Goal: Task Accomplishment & Management: Check status

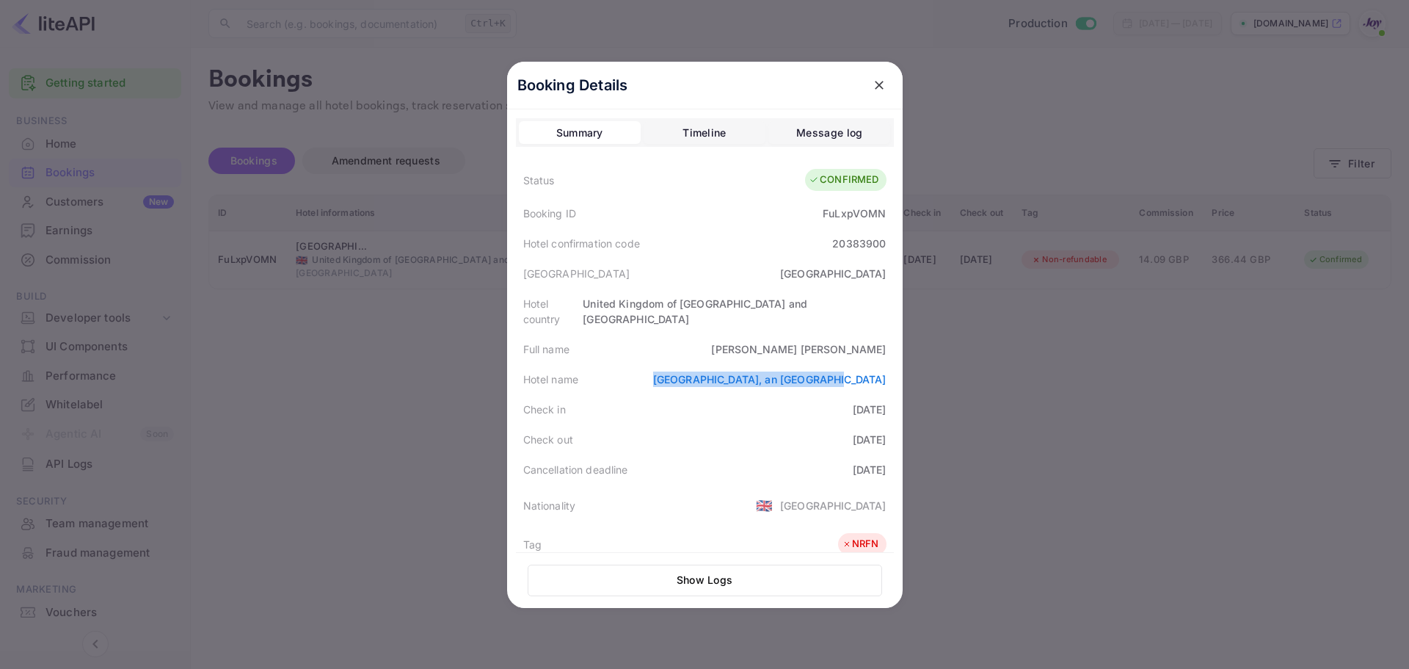
scroll to position [123, 0]
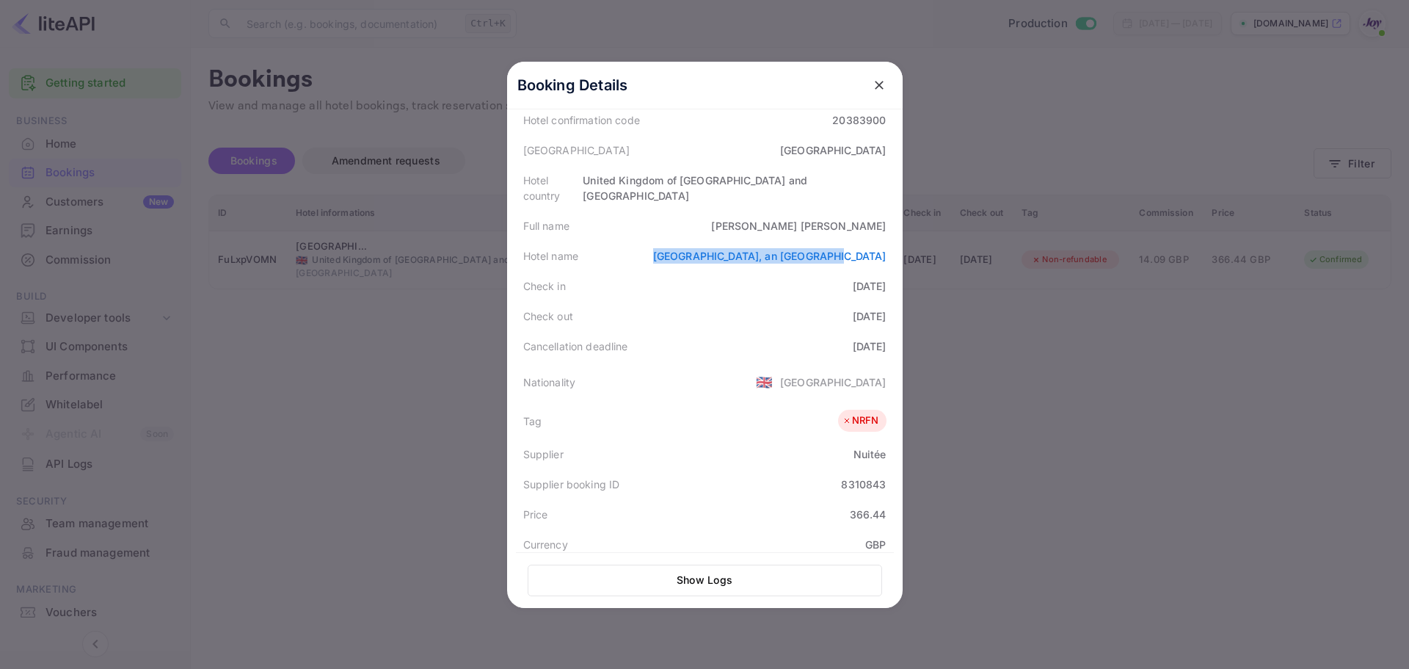
click at [878, 87] on button "close" at bounding box center [879, 85] width 26 height 26
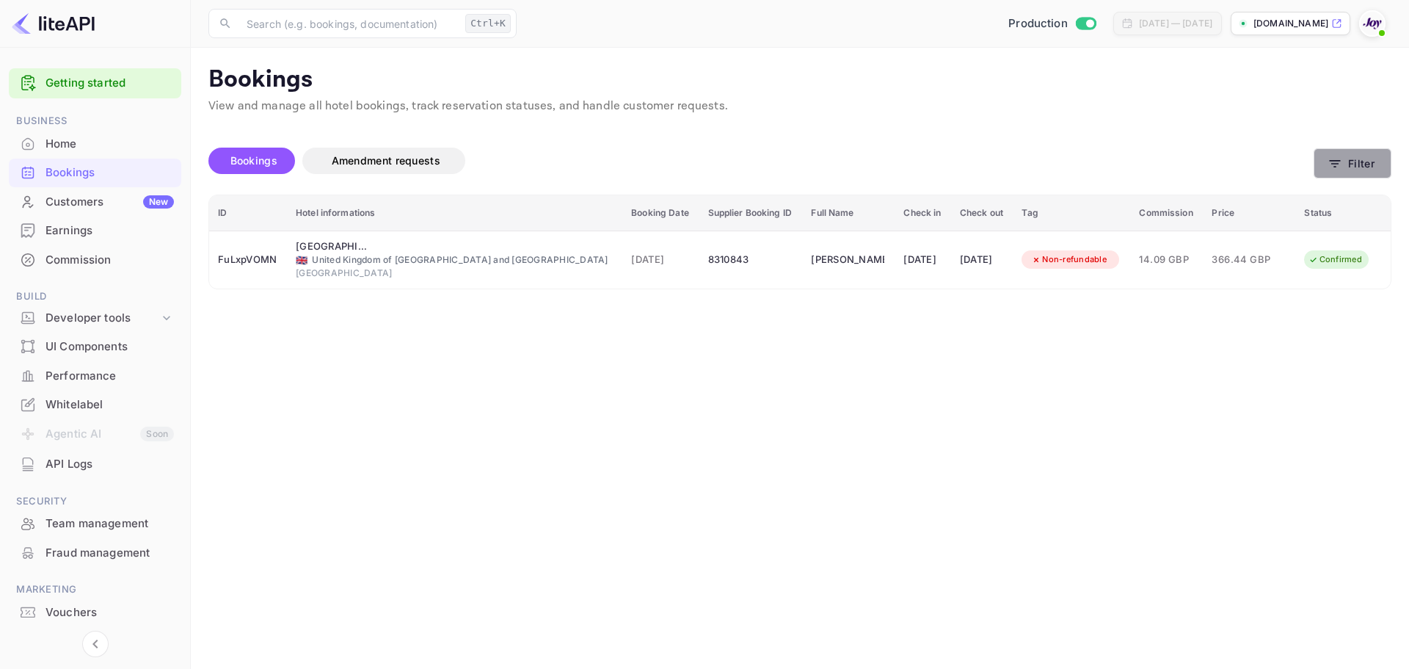
click at [1351, 159] on button "Filter" at bounding box center [1353, 163] width 78 height 30
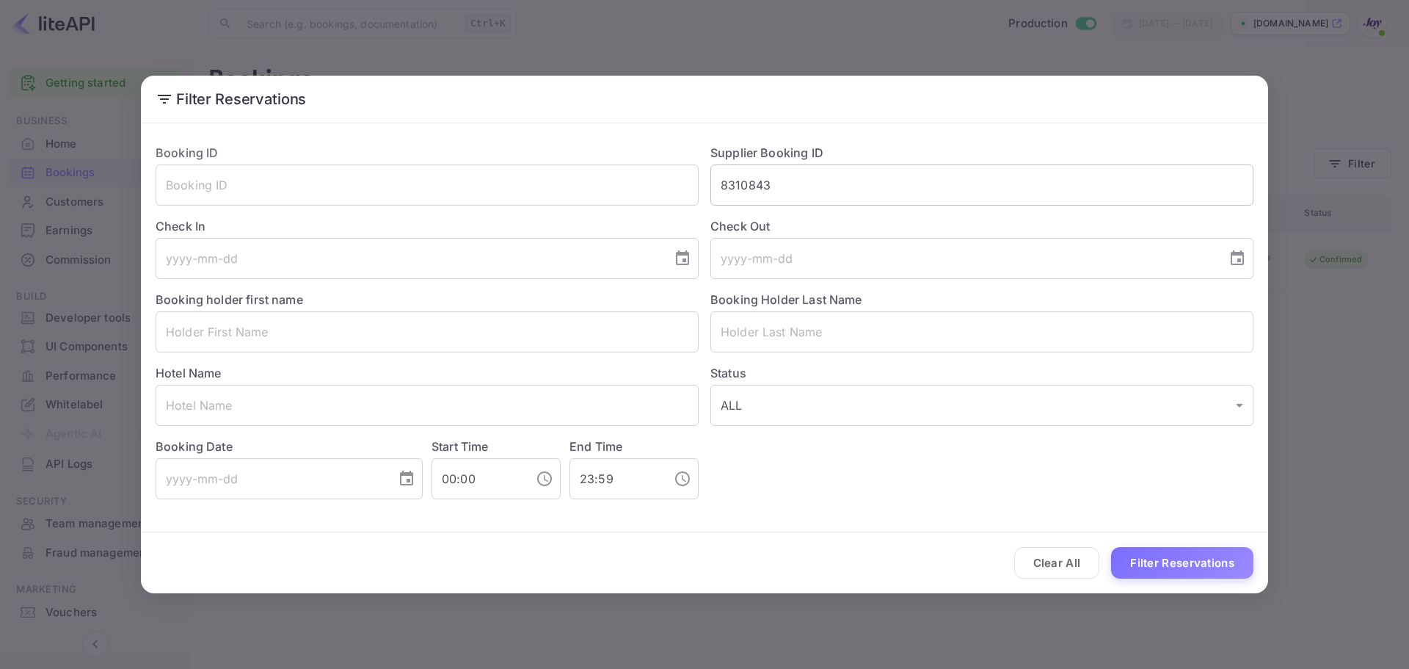
click at [785, 173] on input "8310843" at bounding box center [982, 184] width 543 height 41
paste input "7520584"
type input "7520584"
click at [1148, 569] on button "Filter Reservations" at bounding box center [1182, 563] width 142 height 32
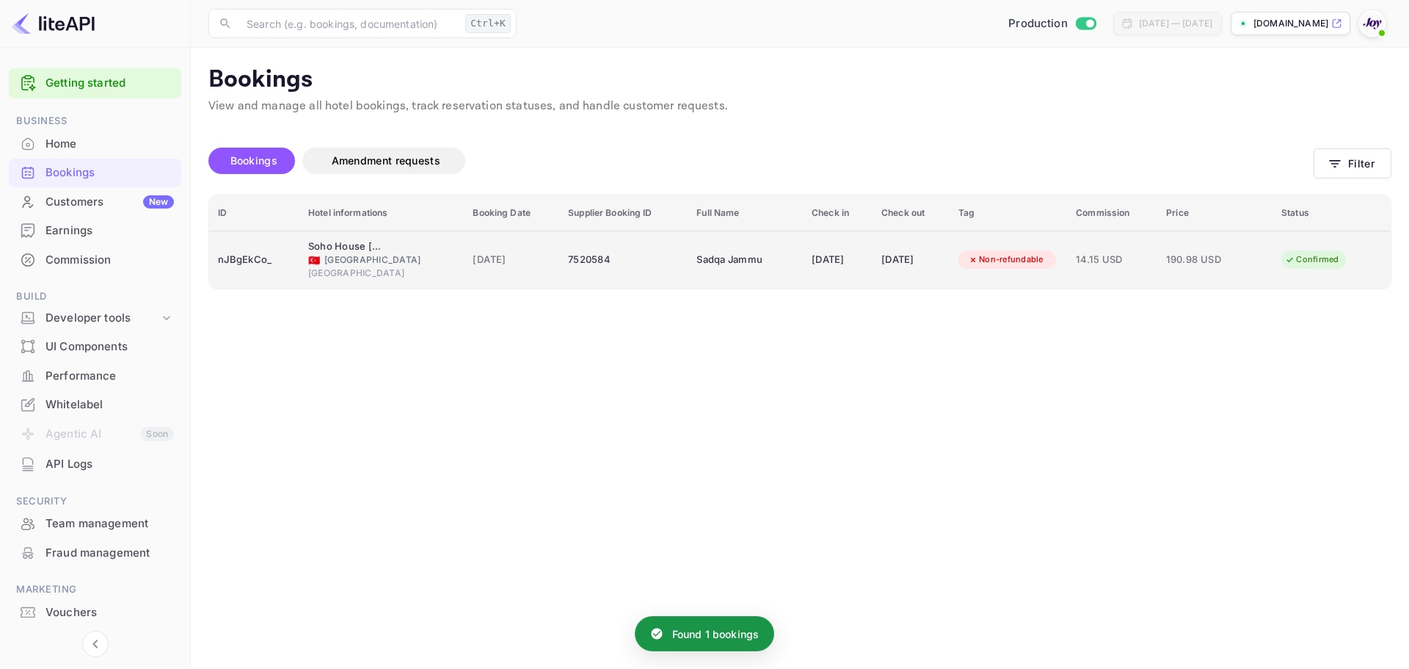
click at [743, 275] on td "Sadqa Jammu" at bounding box center [745, 260] width 115 height 58
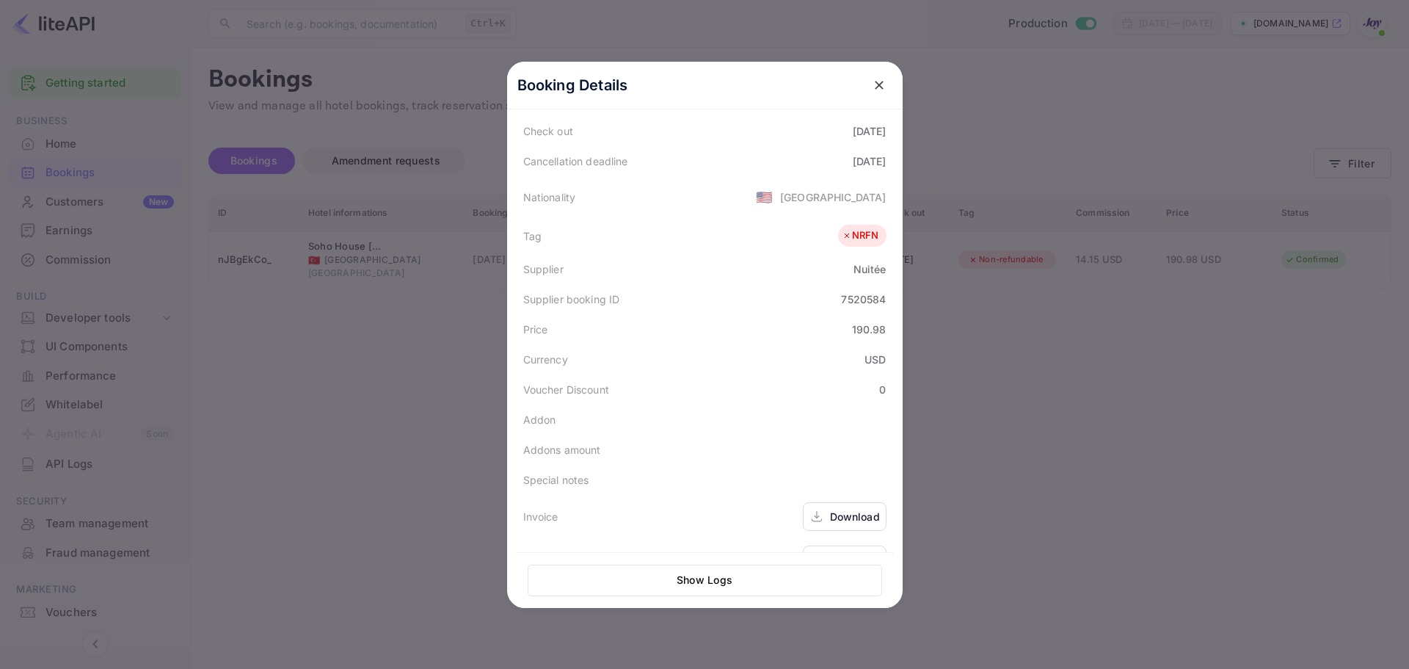
scroll to position [294, 0]
click at [997, 382] on div at bounding box center [704, 334] width 1409 height 669
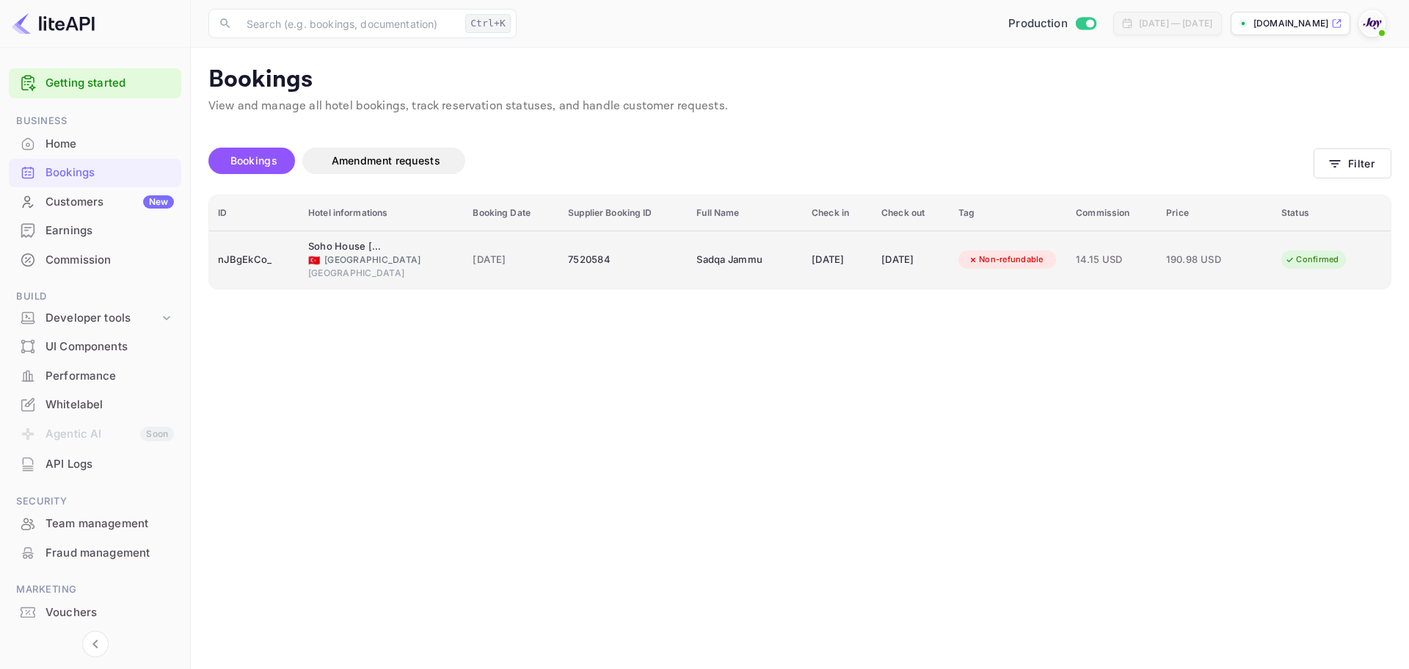
click at [233, 258] on div "nJBgEkCo_" at bounding box center [254, 259] width 73 height 23
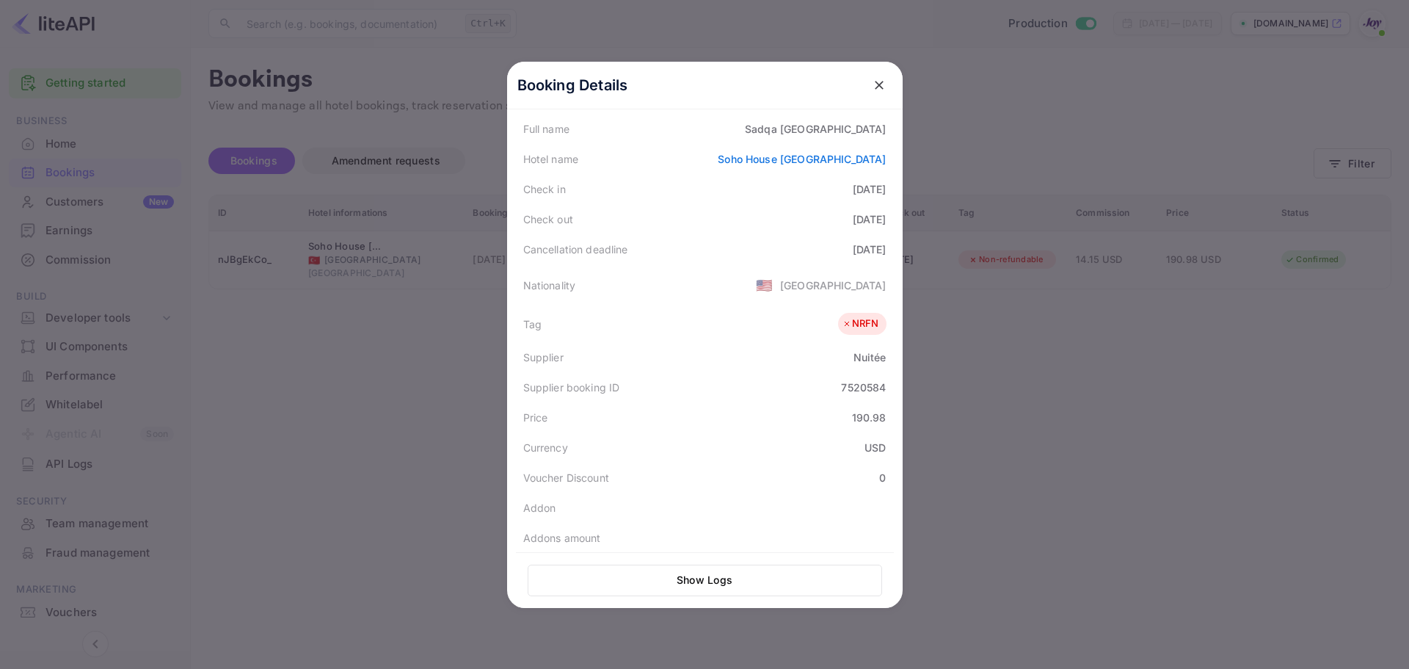
scroll to position [328, 0]
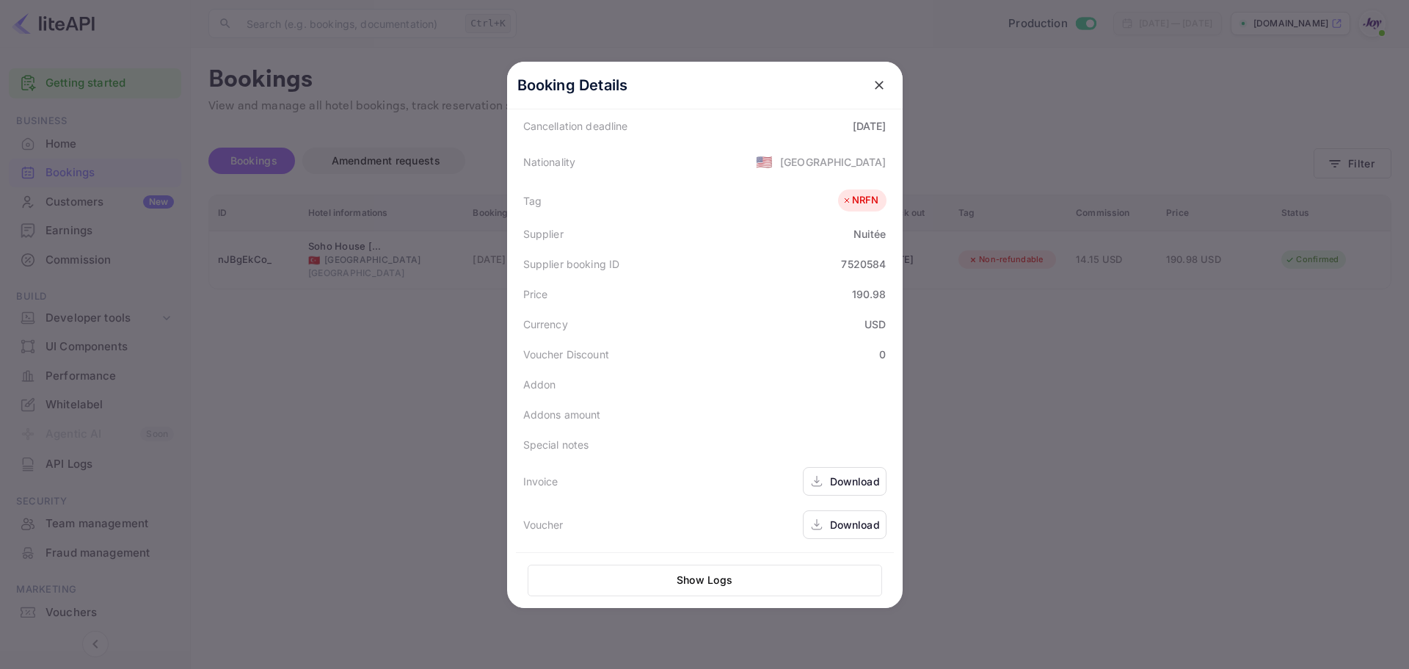
click at [819, 529] on div "Download" at bounding box center [845, 524] width 84 height 29
click at [850, 485] on div "Download" at bounding box center [855, 480] width 50 height 15
click at [852, 522] on div "Download" at bounding box center [855, 524] width 50 height 15
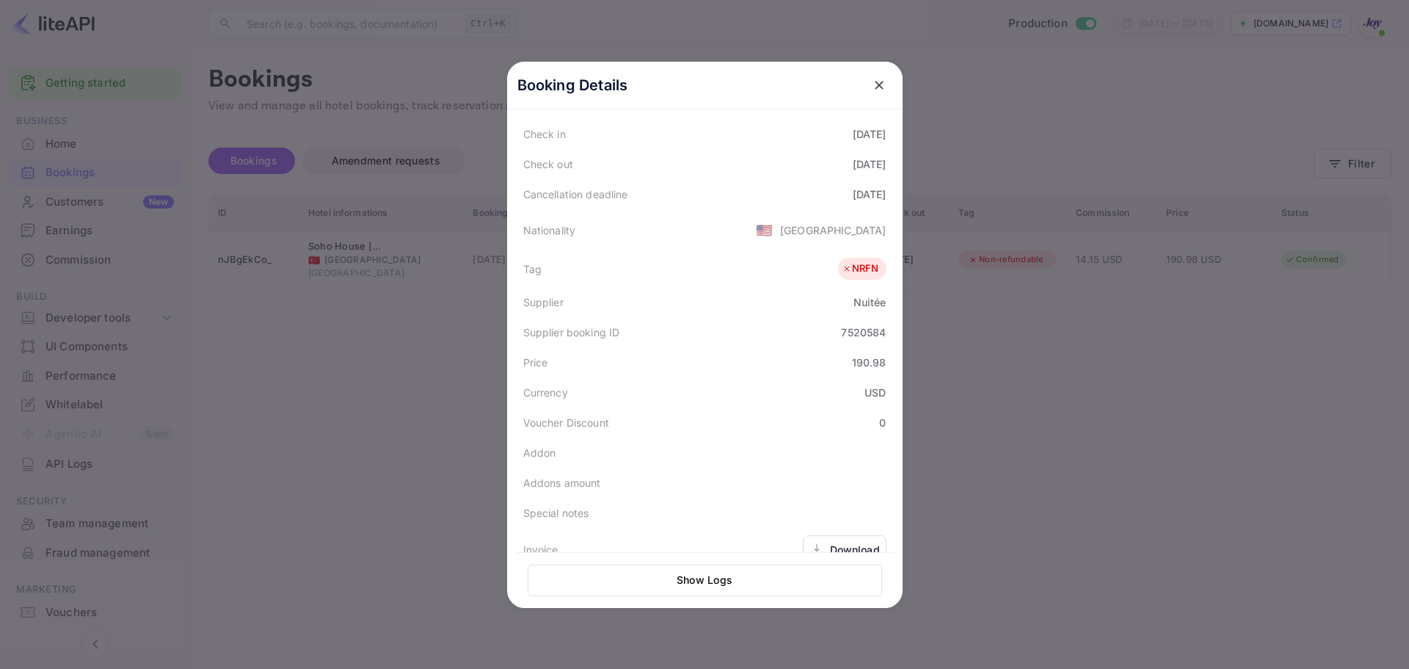
scroll to position [181, 0]
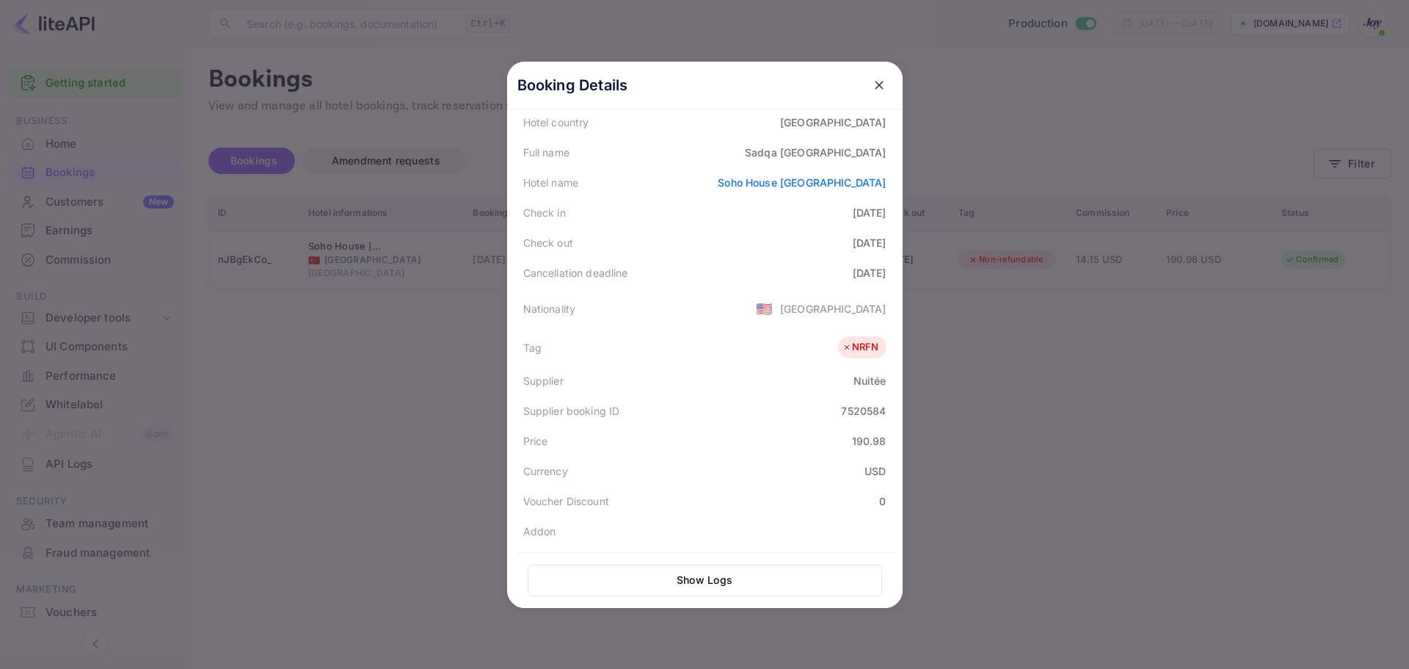
drag, startPoint x: 813, startPoint y: 275, endPoint x: 890, endPoint y: 270, distance: 77.2
click at [890, 270] on div "Booking Details Summary Timeline Message log Status CONFIRMED Booking ID nJBgEk…" at bounding box center [705, 153] width 396 height 546
copy div "[DATE]"
click at [749, 341] on div "Tag NRFN" at bounding box center [705, 347] width 378 height 37
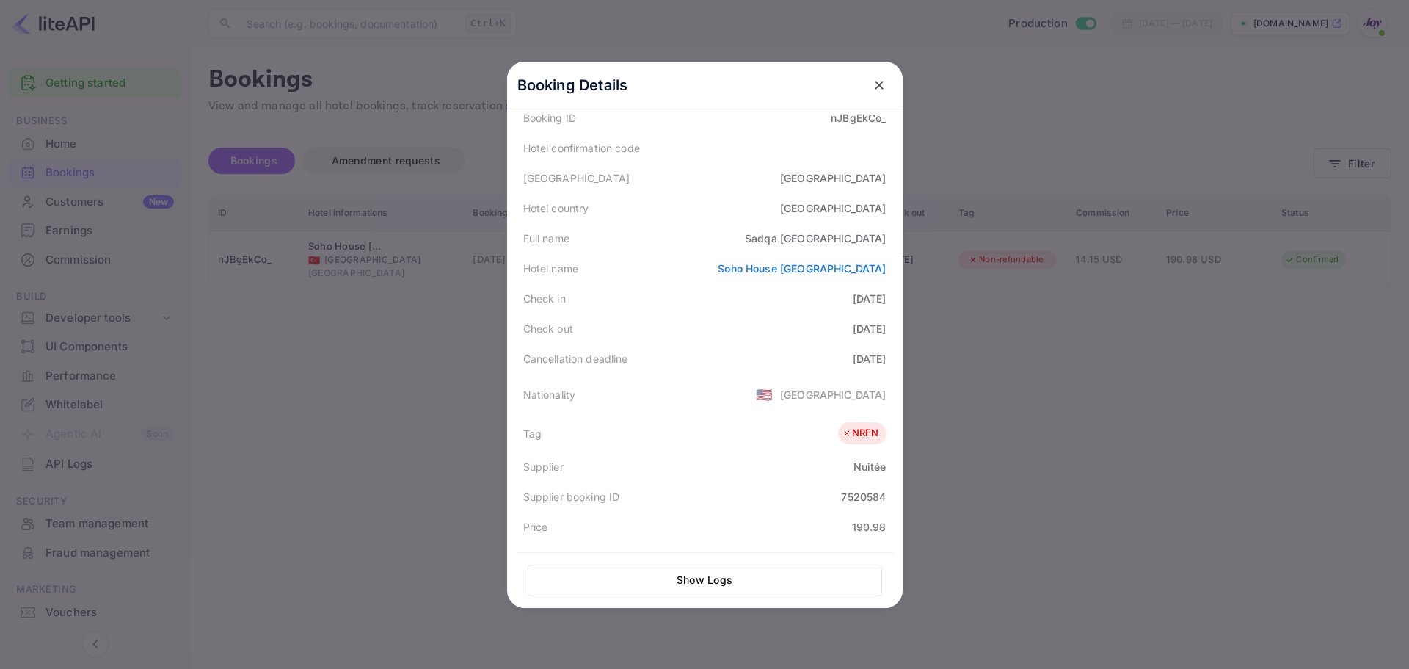
scroll to position [0, 0]
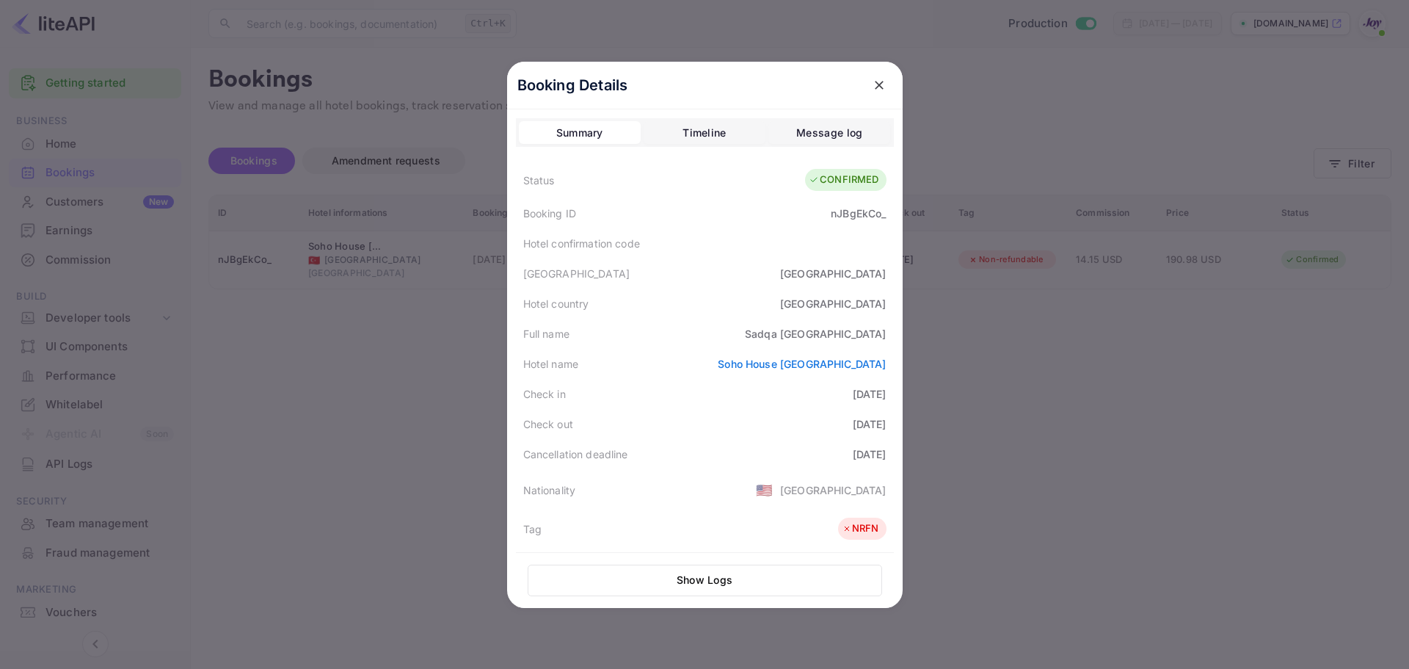
click at [843, 220] on div "nJBgEkCo_" at bounding box center [858, 213] width 55 height 15
click at [840, 216] on div "nJBgEkCo_" at bounding box center [858, 213] width 55 height 15
click at [839, 216] on div "nJBgEkCo_" at bounding box center [858, 213] width 55 height 15
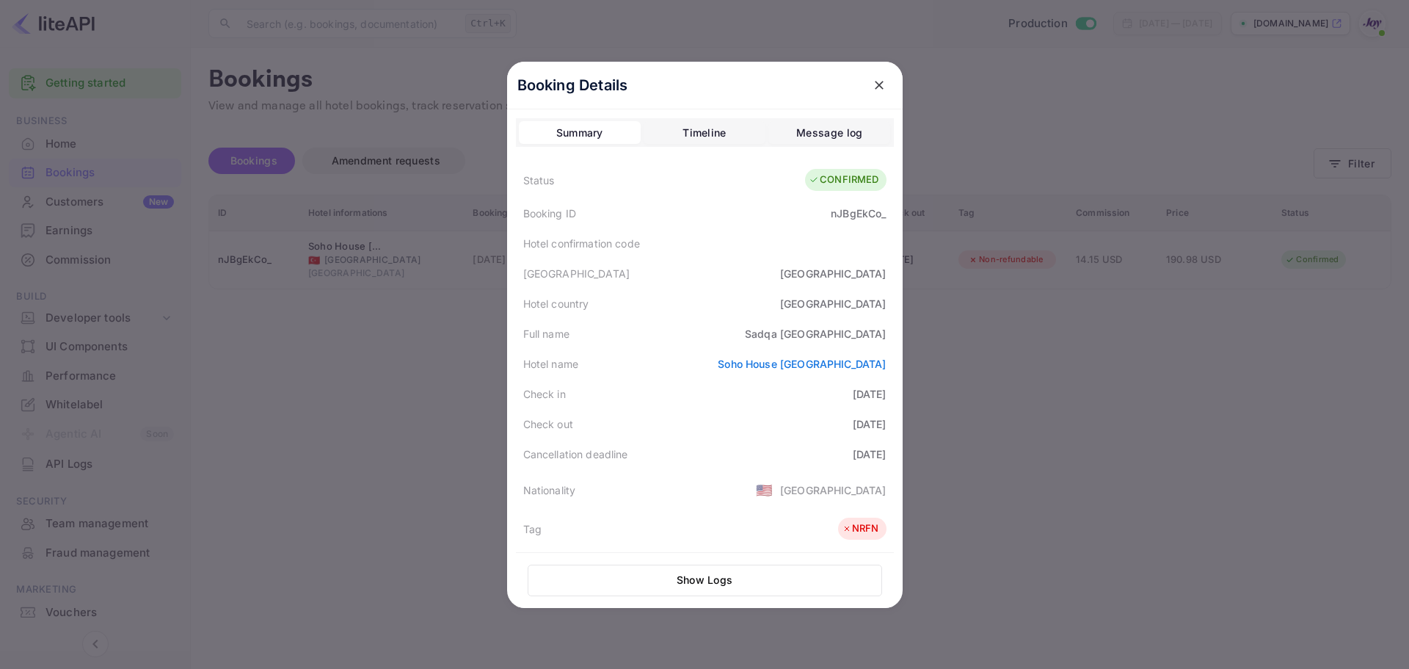
click at [674, 281] on div "[GEOGRAPHIC_DATA]" at bounding box center [705, 273] width 378 height 30
click at [1174, 422] on div at bounding box center [704, 334] width 1409 height 669
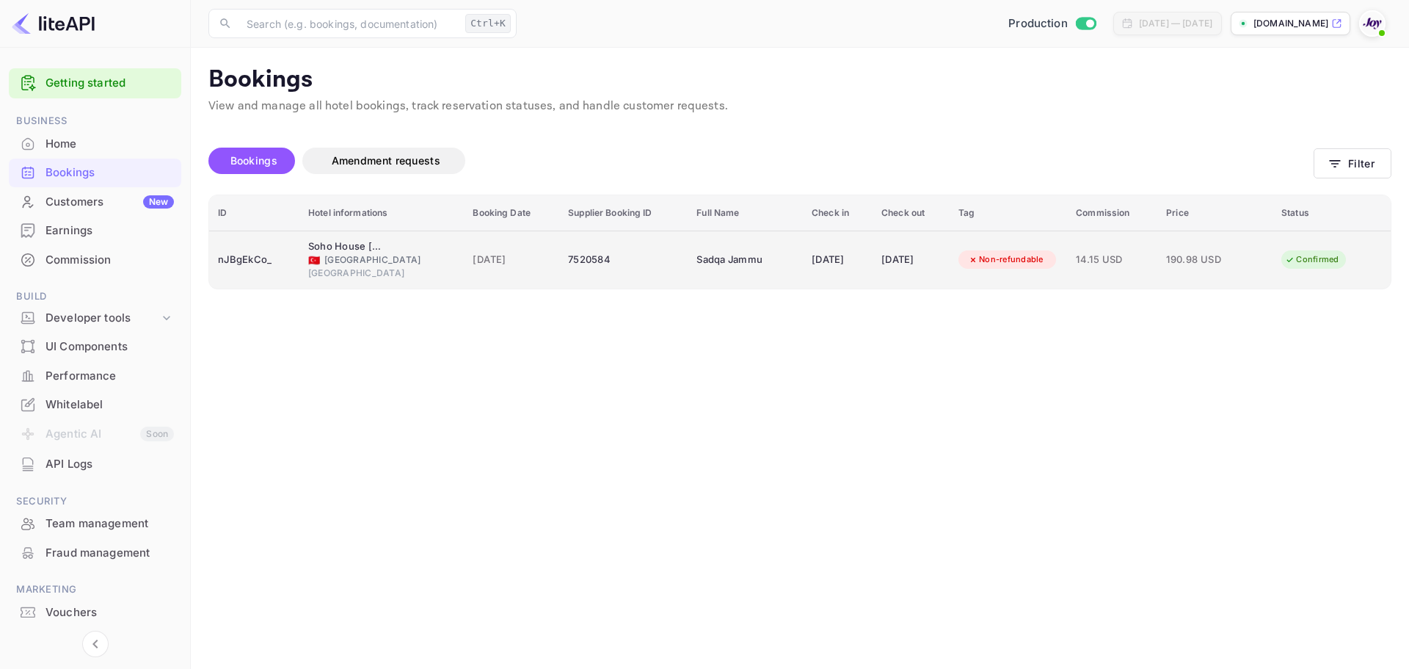
click at [242, 258] on div "nJBgEkCo_" at bounding box center [254, 259] width 73 height 23
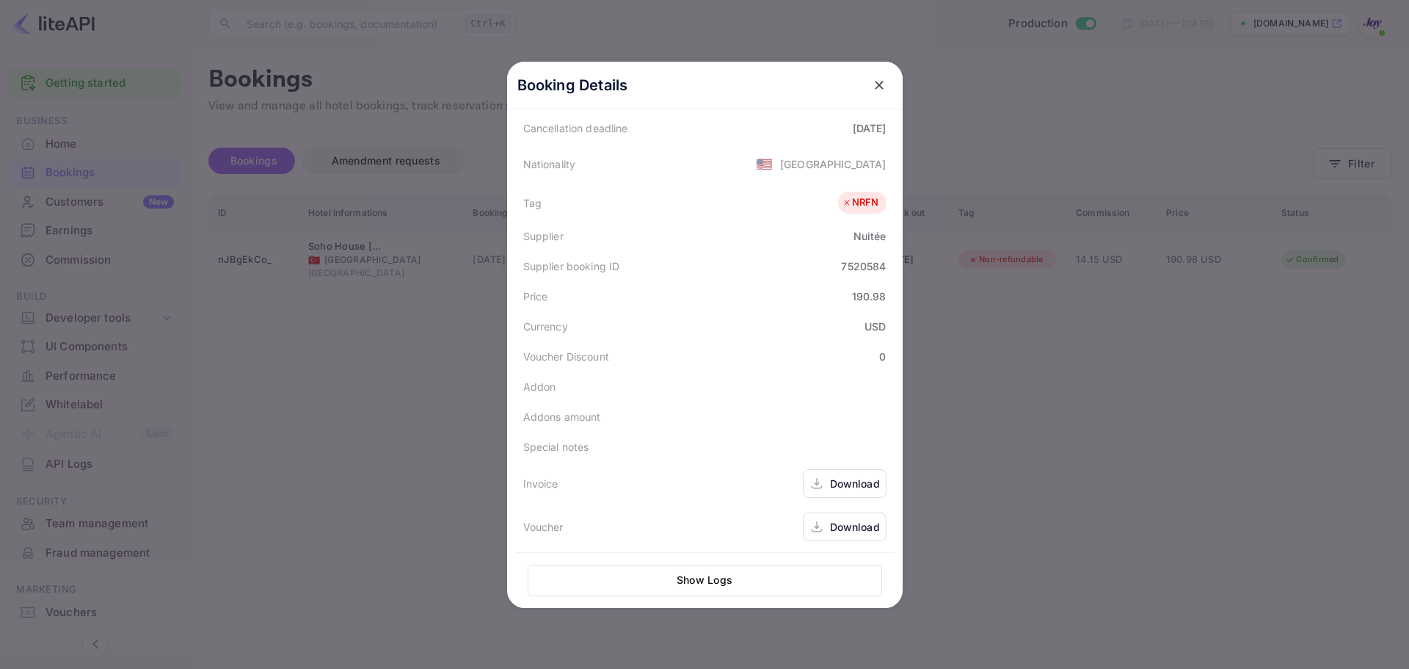
scroll to position [328, 0]
click at [846, 520] on div "Download" at bounding box center [855, 524] width 50 height 15
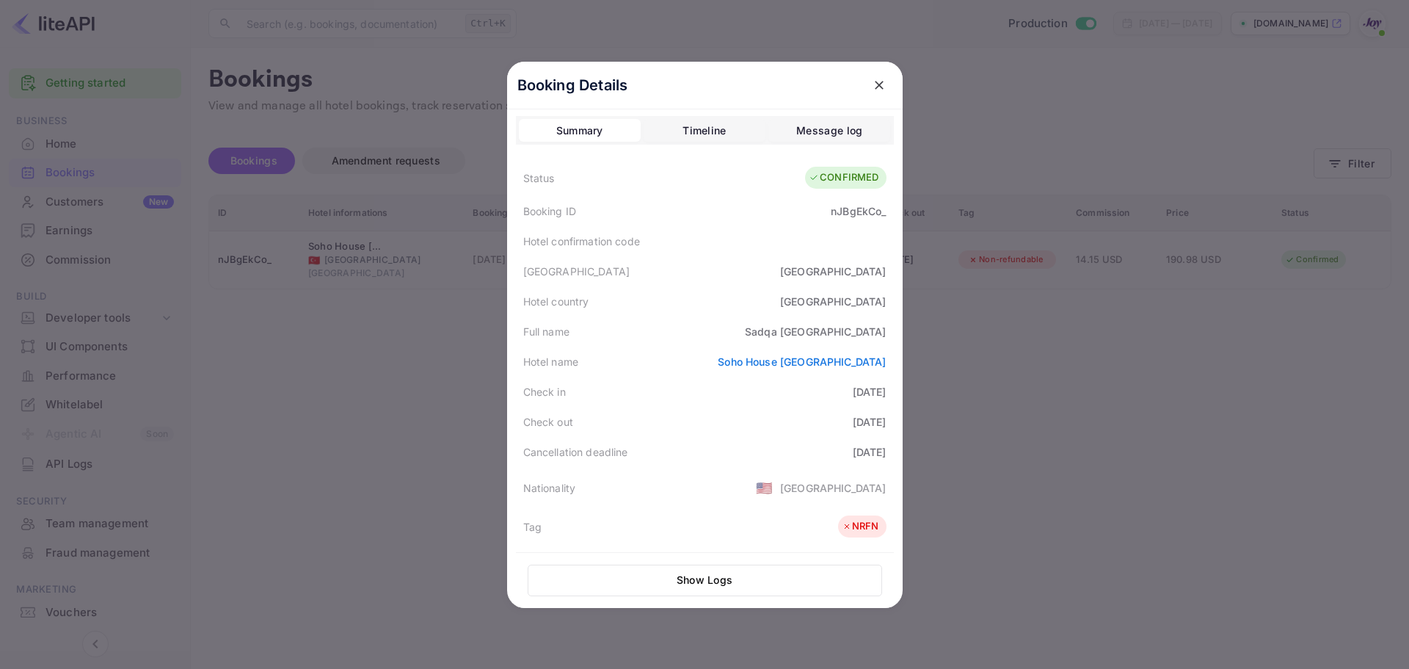
scroll to position [0, 0]
click at [1146, 417] on div at bounding box center [704, 334] width 1409 height 669
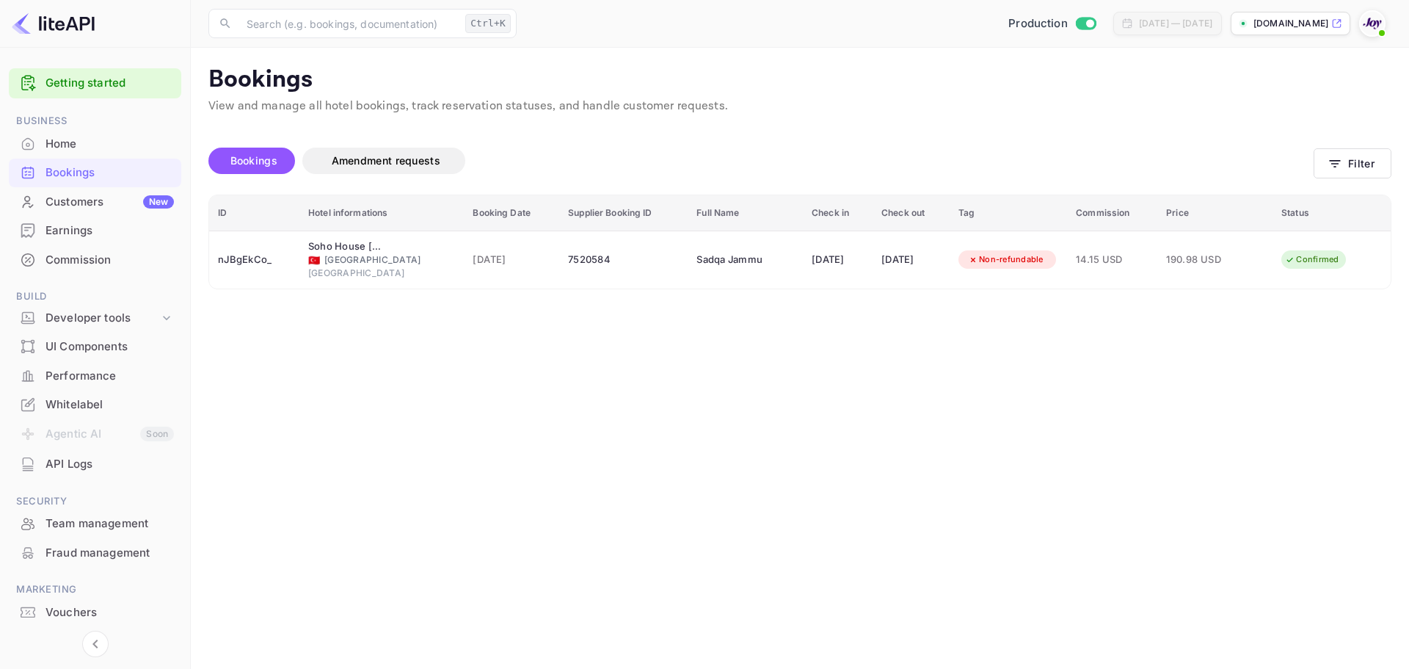
click at [987, 417] on main "Bookings View and manage all hotel bookings, track reservation statuses, and ha…" at bounding box center [800, 358] width 1219 height 621
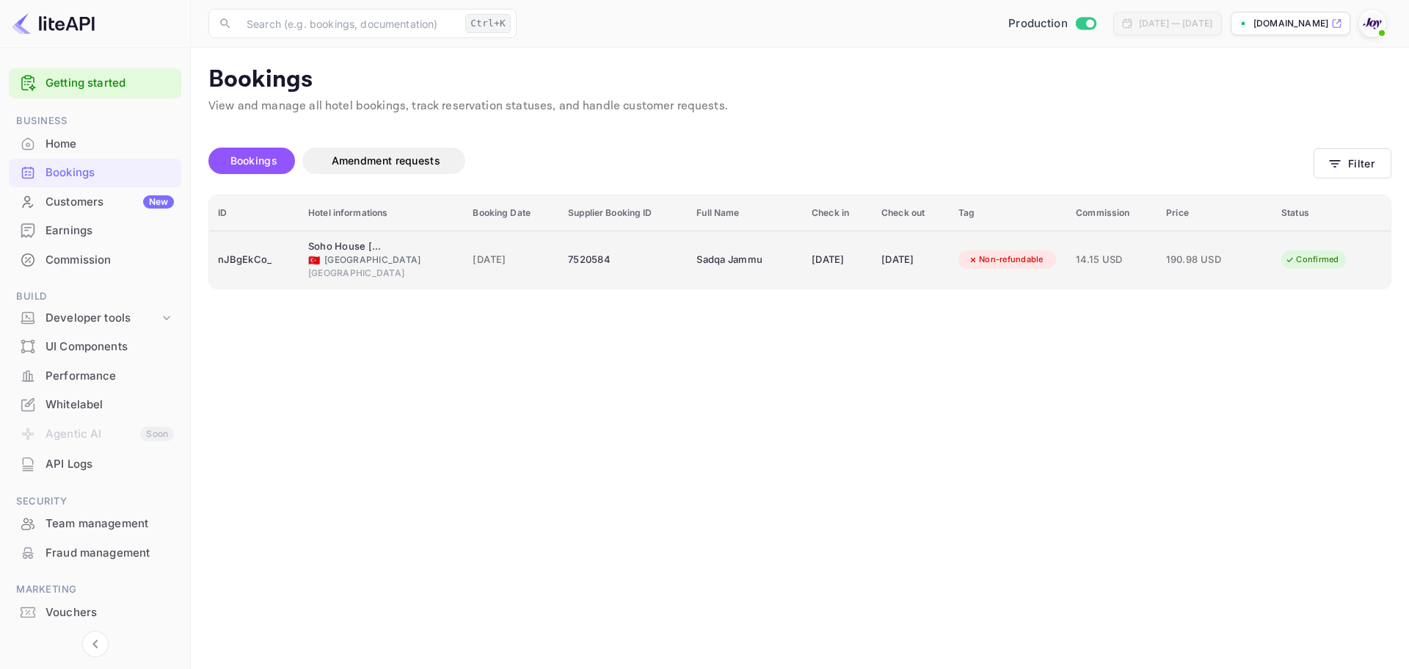
click at [236, 258] on div "nJBgEkCo_" at bounding box center [254, 259] width 73 height 23
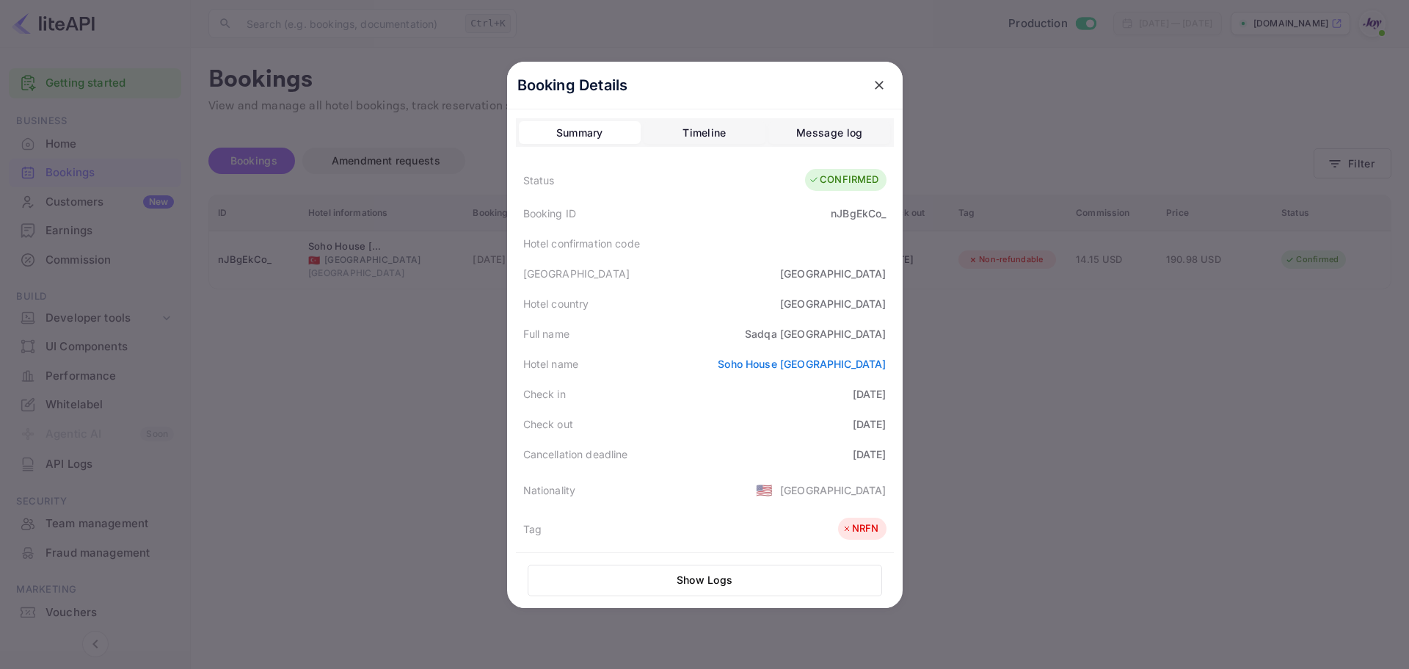
drag, startPoint x: 794, startPoint y: 457, endPoint x: 509, endPoint y: 450, distance: 284.2
click at [509, 451] on div "Booking Details Summary Timeline Message log Status CONFIRMED Booking ID nJBgEk…" at bounding box center [705, 335] width 396 height 546
click at [881, 461] on div "Cancellation deadline [DATE]" at bounding box center [705, 454] width 378 height 30
drag, startPoint x: 885, startPoint y: 452, endPoint x: 511, endPoint y: 449, distance: 374.4
click at [516, 449] on div "Cancellation deadline [DATE]" at bounding box center [705, 454] width 378 height 30
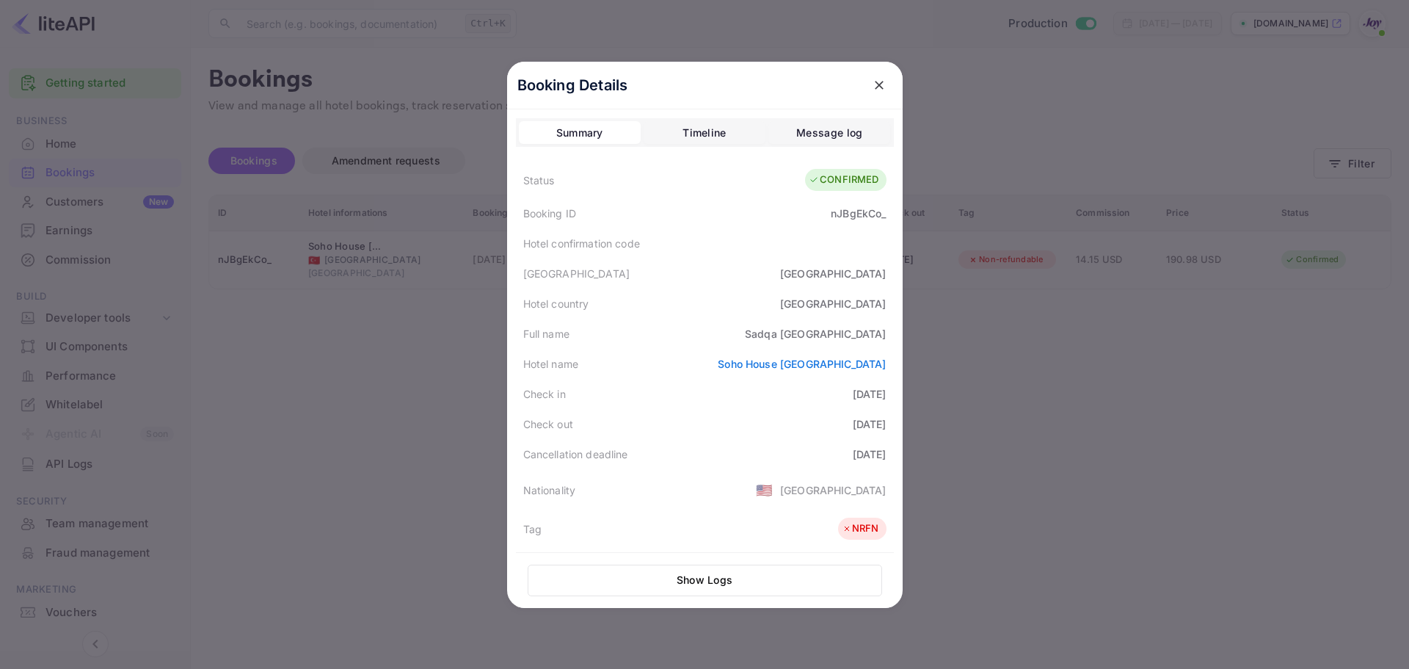
click at [772, 517] on div "Tag NRFN" at bounding box center [705, 528] width 378 height 37
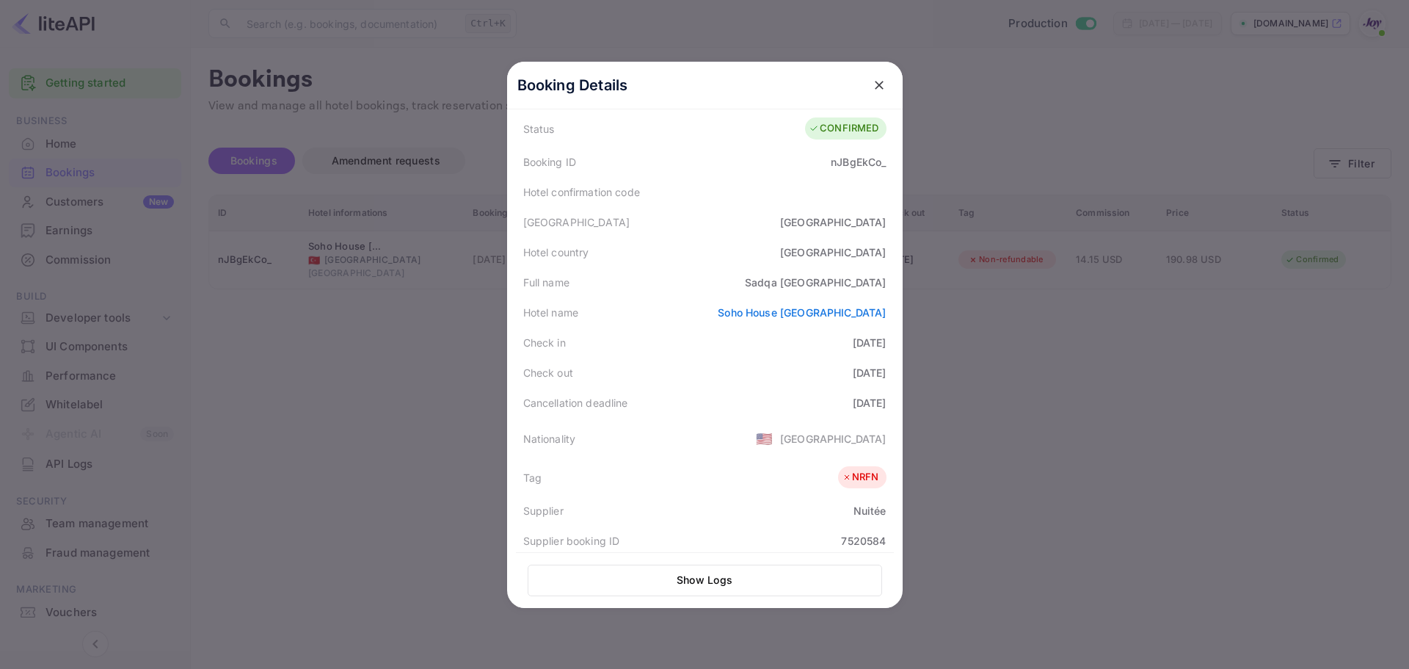
scroll to position [73, 0]
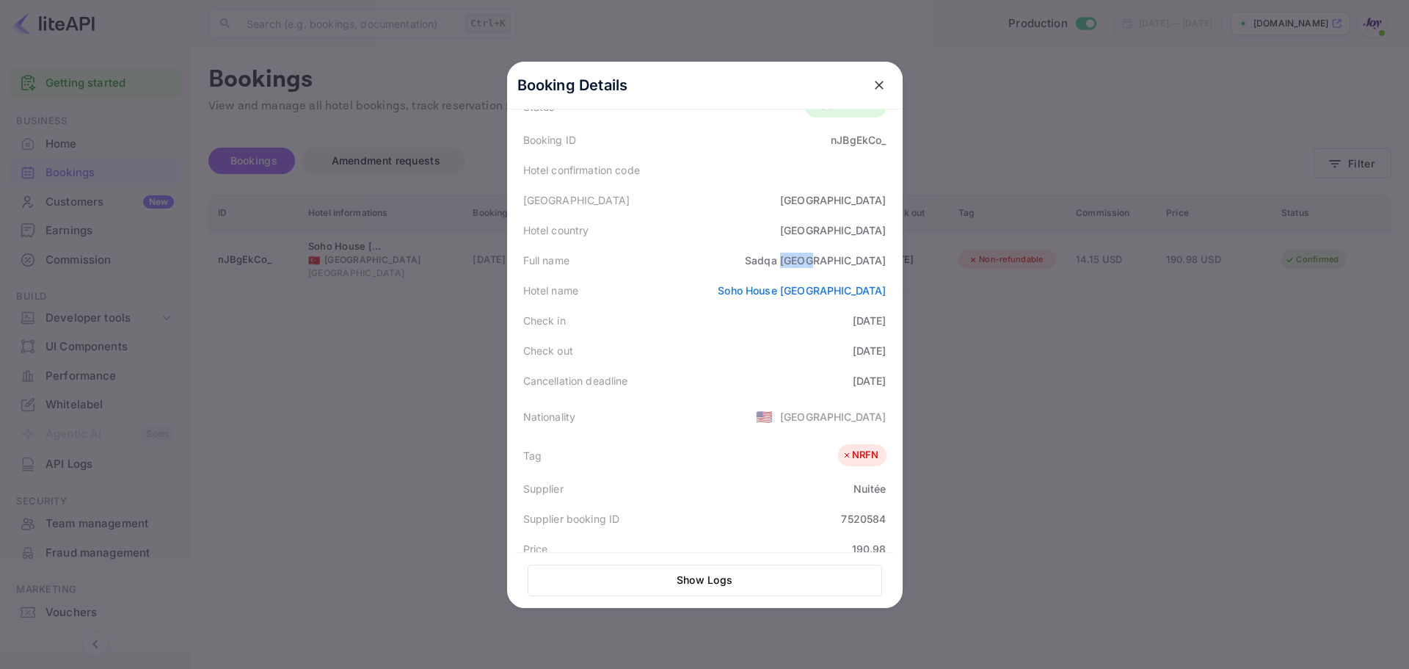
drag, startPoint x: 893, startPoint y: 261, endPoint x: 847, endPoint y: 261, distance: 46.3
click at [847, 261] on div "Booking Details Summary Timeline Message log Status CONFIRMED Booking ID nJBgEk…" at bounding box center [705, 261] width 396 height 546
copy div "[GEOGRAPHIC_DATA]"
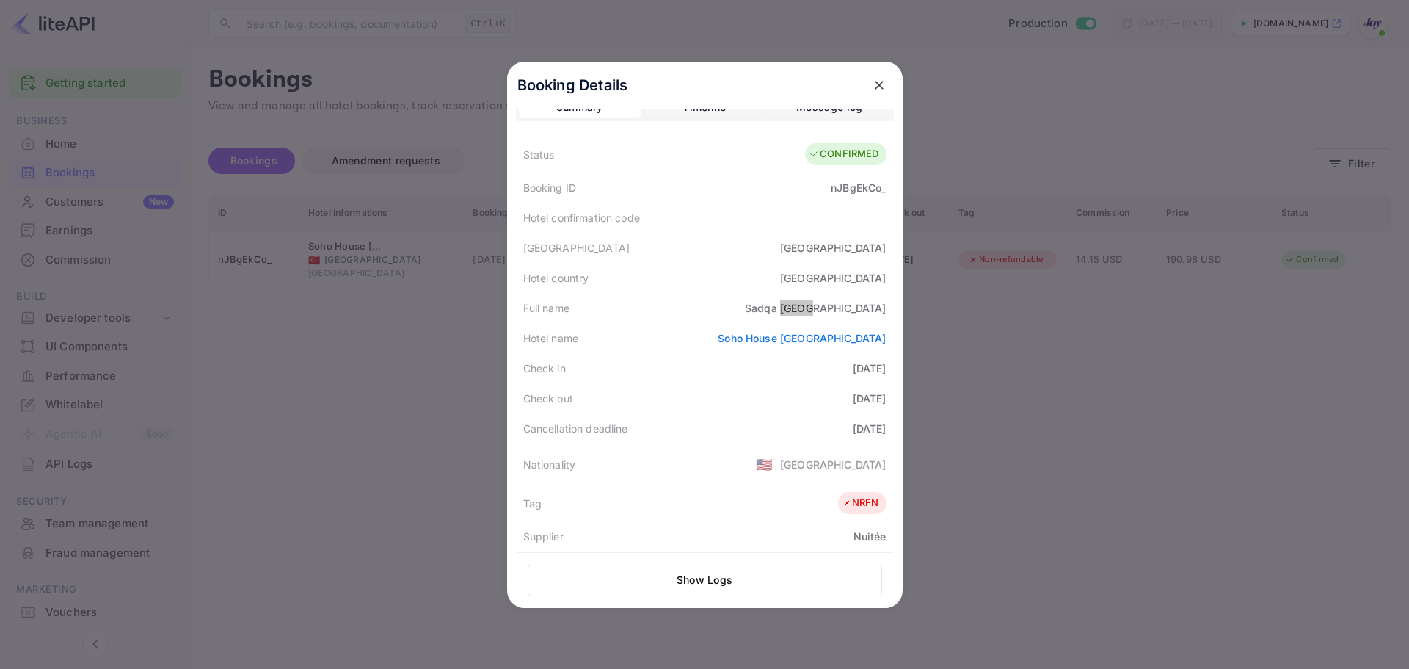
scroll to position [0, 0]
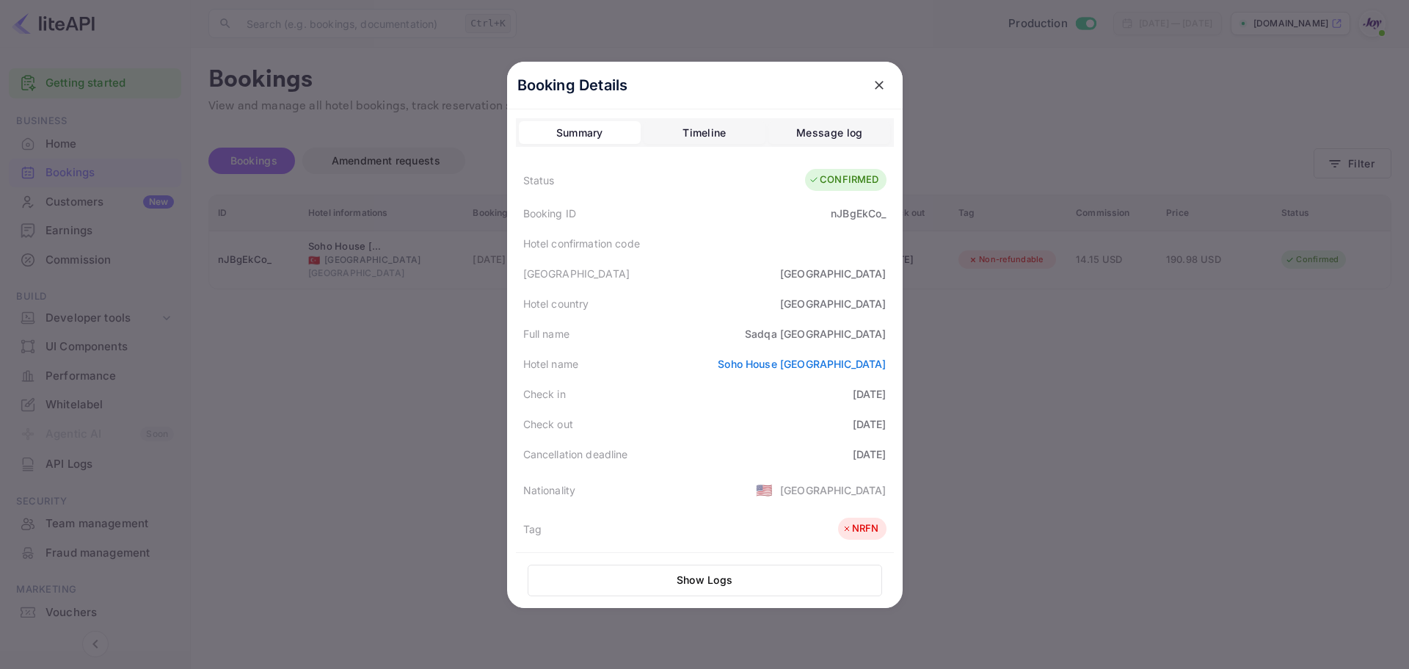
click at [855, 217] on div "nJBgEkCo_" at bounding box center [858, 213] width 55 height 15
copy div "nJBgEkCo_"
